Goal: Check status: Check status

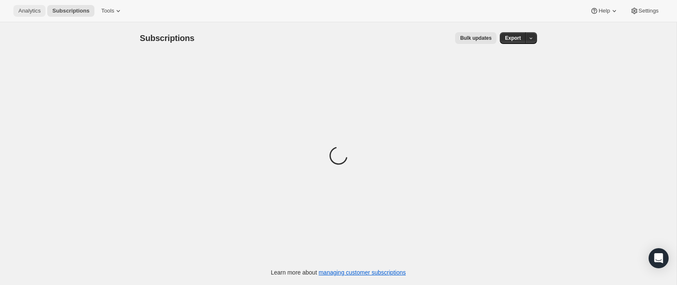
click at [34, 12] on span "Analytics" at bounding box center [29, 11] width 22 height 7
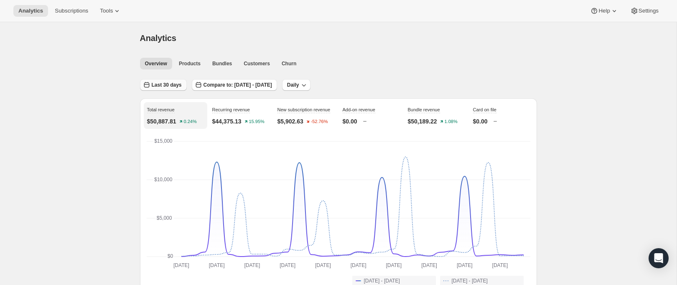
drag, startPoint x: 163, startPoint y: 84, endPoint x: 173, endPoint y: 87, distance: 10.6
click at [163, 84] on span "Last 30 days" at bounding box center [167, 85] width 30 height 7
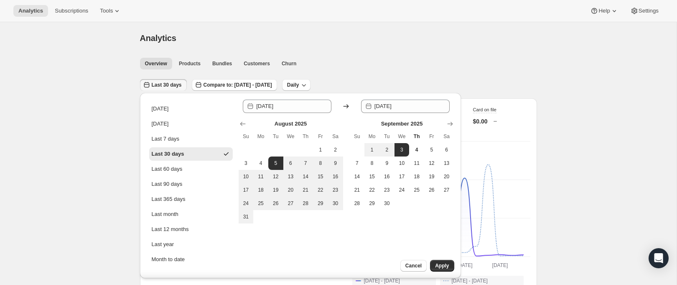
scroll to position [12, 0]
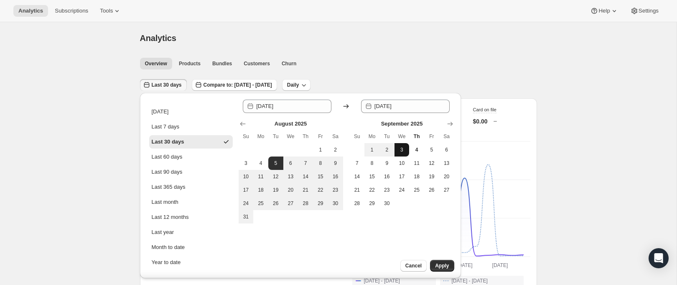
drag, startPoint x: 369, startPoint y: 145, endPoint x: 403, endPoint y: 146, distance: 34.3
click at [370, 145] on button "1" at bounding box center [372, 149] width 15 height 13
type input "[DATE]"
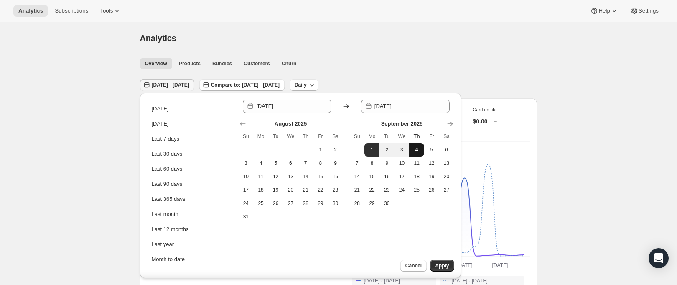
click at [423, 148] on button "4" at bounding box center [416, 149] width 15 height 13
type input "[DATE]"
click at [444, 263] on span "Apply" at bounding box center [442, 265] width 14 height 7
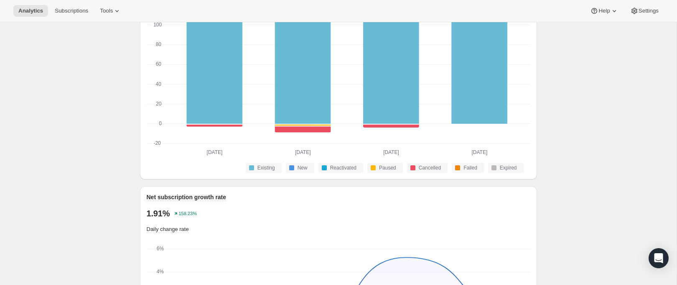
scroll to position [521, 0]
